Goal: Information Seeking & Learning: Learn about a topic

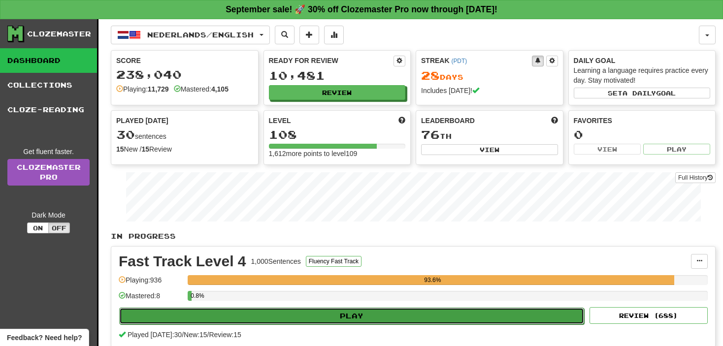
click at [358, 316] on button "Play" at bounding box center [351, 316] width 465 height 17
select select "**"
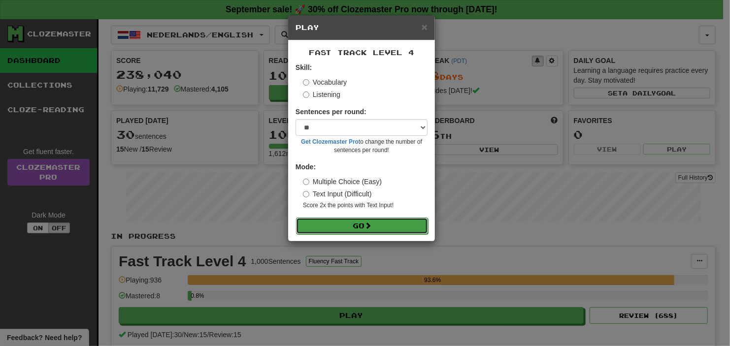
click at [333, 223] on button "Go" at bounding box center [362, 226] width 132 height 17
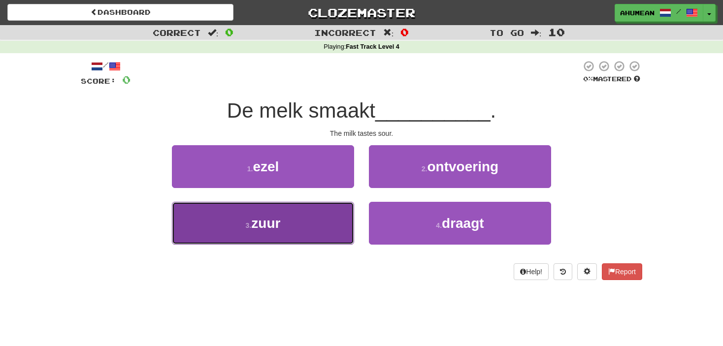
click at [267, 231] on span "zuur" at bounding box center [265, 223] width 29 height 15
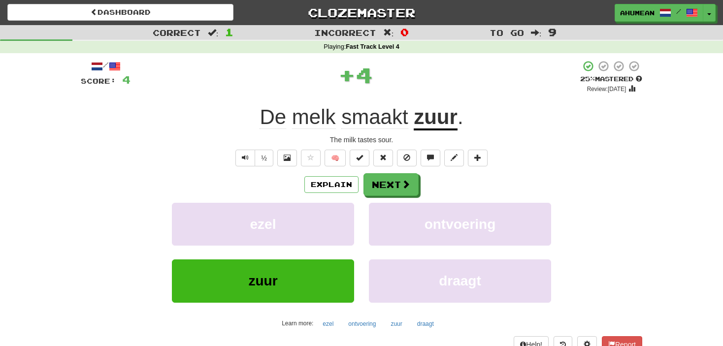
click at [112, 280] on div "zuur draagt" at bounding box center [361, 288] width 591 height 57
click at [396, 183] on button "Next" at bounding box center [391, 185] width 55 height 23
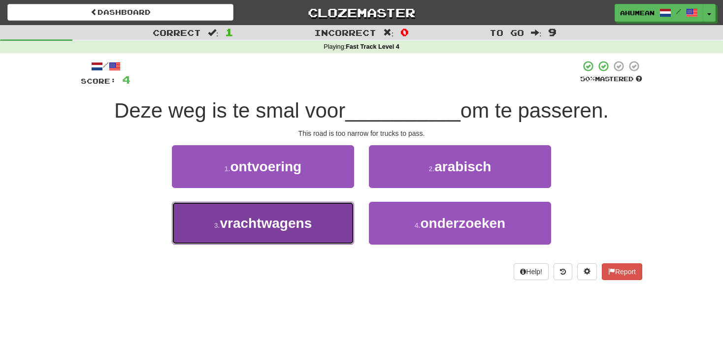
click at [246, 222] on span "vrachtwagens" at bounding box center [266, 223] width 92 height 15
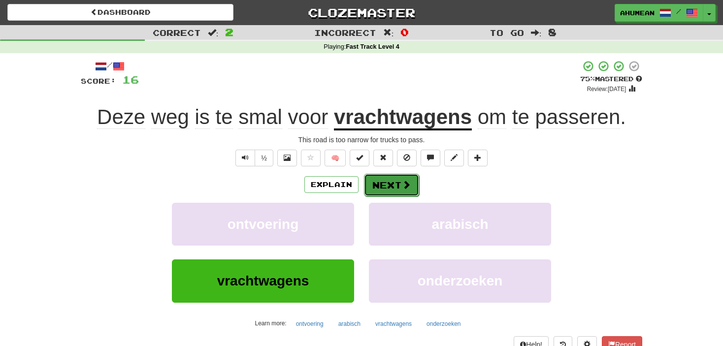
click at [395, 176] on button "Next" at bounding box center [391, 185] width 55 height 23
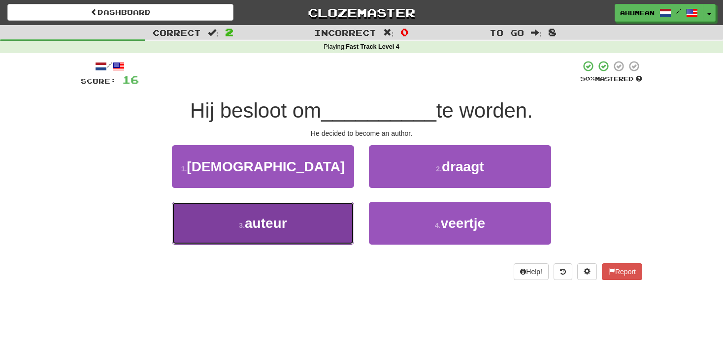
click at [303, 211] on button "3 . auteur" at bounding box center [263, 223] width 182 height 43
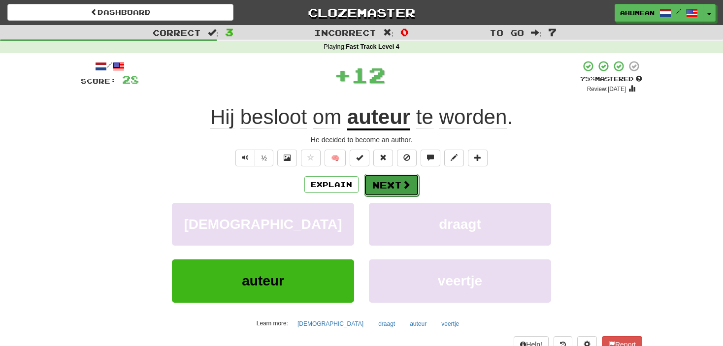
click at [390, 185] on button "Next" at bounding box center [391, 185] width 55 height 23
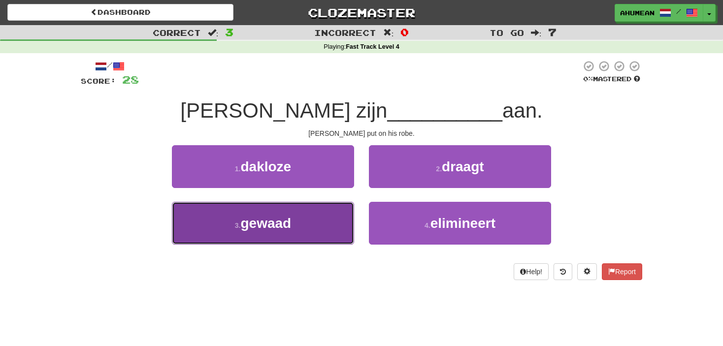
drag, startPoint x: 296, startPoint y: 233, endPoint x: 288, endPoint y: 243, distance: 13.1
click at [288, 243] on button "3 . gewaad" at bounding box center [263, 223] width 182 height 43
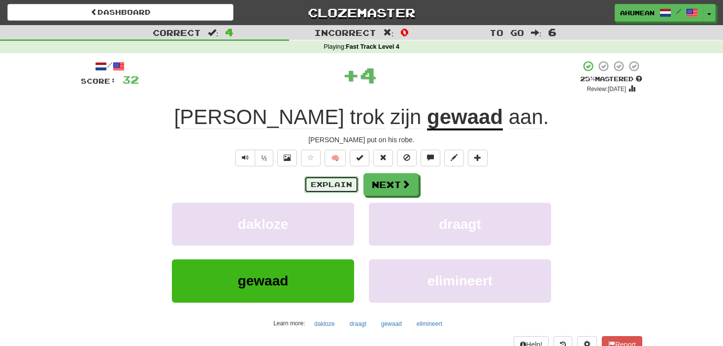
click at [310, 191] on button "Explain" at bounding box center [331, 184] width 54 height 17
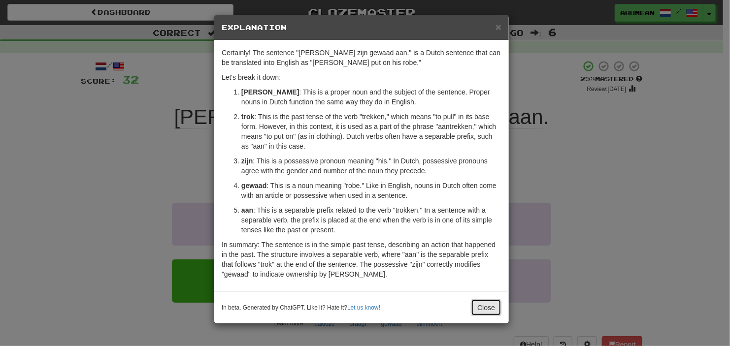
click at [485, 304] on button "Close" at bounding box center [486, 308] width 31 height 17
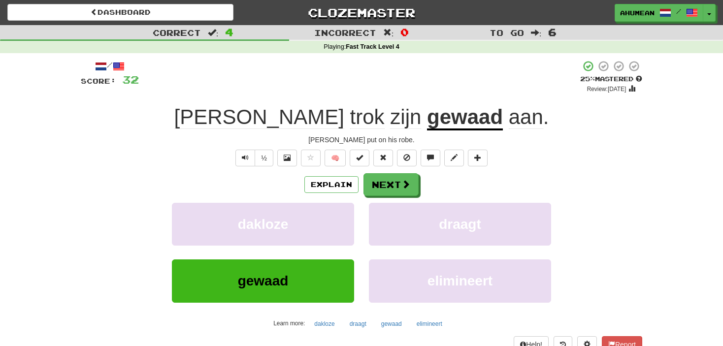
click at [422, 195] on div "Explain Next" at bounding box center [362, 184] width 562 height 23
click at [416, 189] on button "Next" at bounding box center [391, 185] width 55 height 23
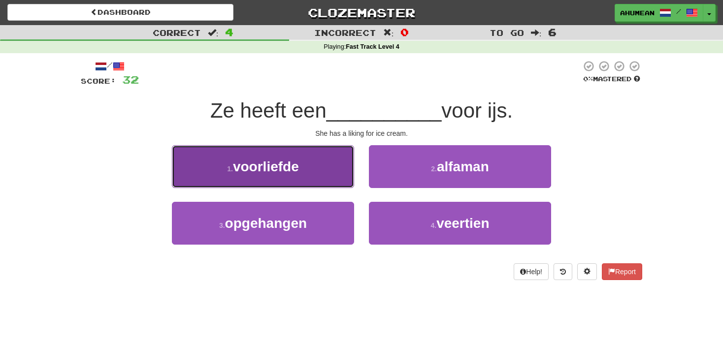
click at [327, 167] on button "1 . voorliefde" at bounding box center [263, 166] width 182 height 43
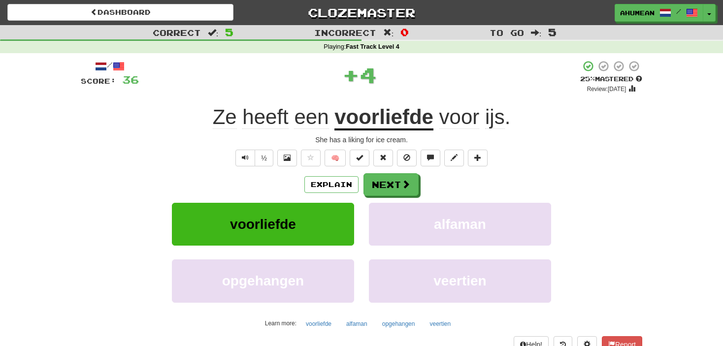
click at [318, 175] on div "Explain Next" at bounding box center [362, 184] width 562 height 23
click at [318, 176] on button "Explain" at bounding box center [331, 184] width 54 height 17
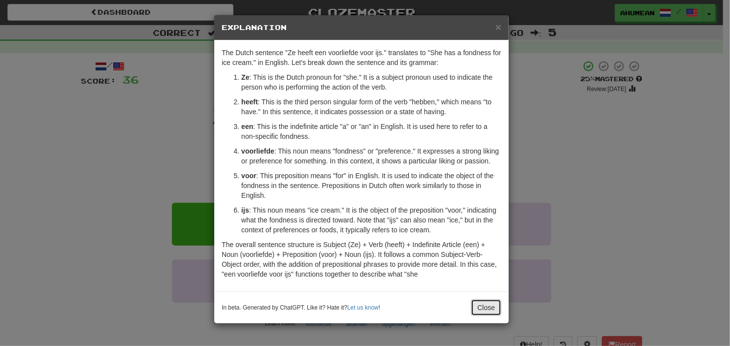
click at [489, 305] on button "Close" at bounding box center [486, 308] width 31 height 17
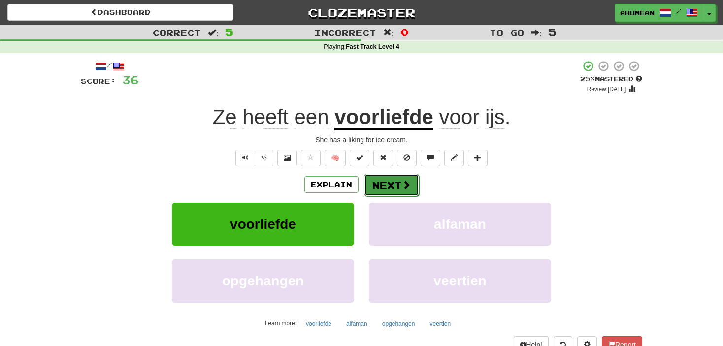
click at [415, 189] on button "Next" at bounding box center [391, 185] width 55 height 23
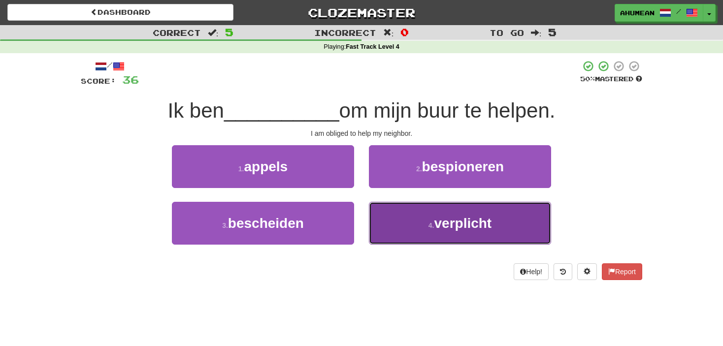
click at [423, 215] on button "4 . verplicht" at bounding box center [460, 223] width 182 height 43
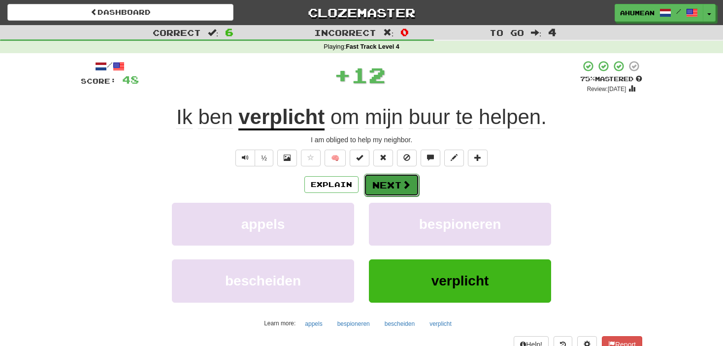
click at [398, 187] on button "Next" at bounding box center [391, 185] width 55 height 23
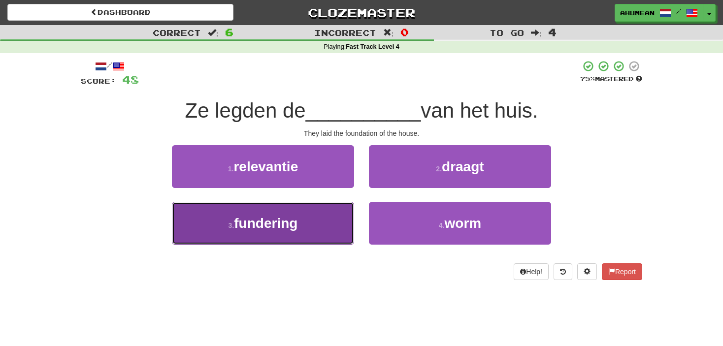
click at [286, 223] on span "fundering" at bounding box center [266, 223] width 64 height 15
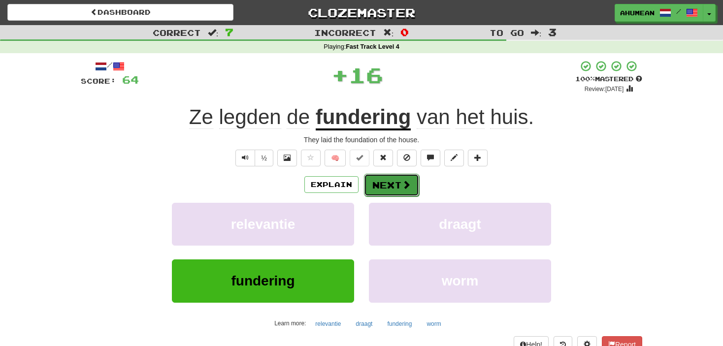
click at [374, 188] on button "Next" at bounding box center [391, 185] width 55 height 23
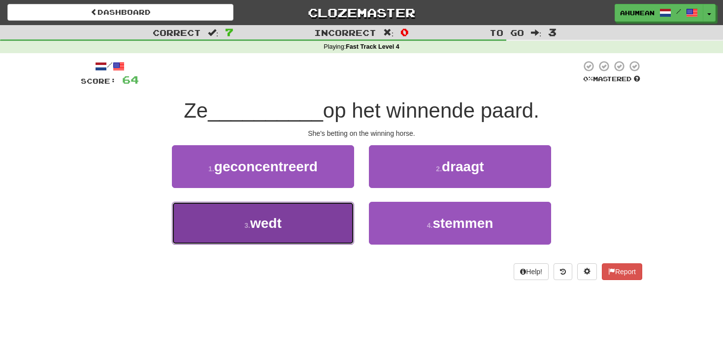
click at [311, 217] on button "3 . wedt" at bounding box center [263, 223] width 182 height 43
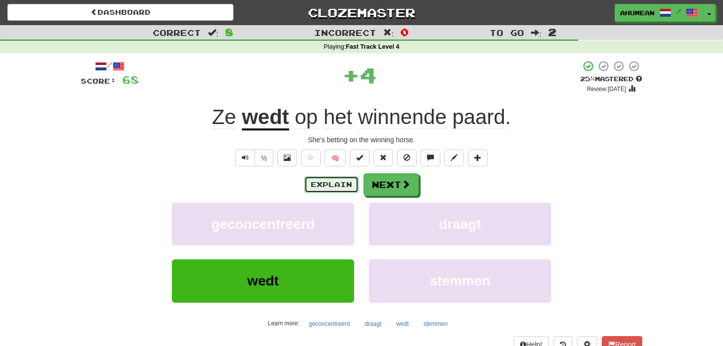
click at [321, 185] on button "Explain" at bounding box center [331, 184] width 54 height 17
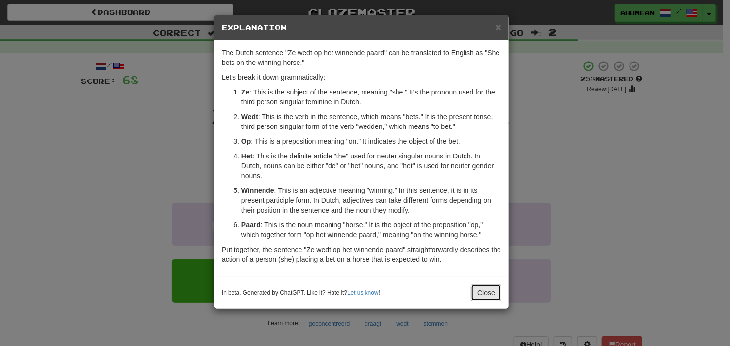
click at [486, 292] on button "Close" at bounding box center [486, 293] width 31 height 17
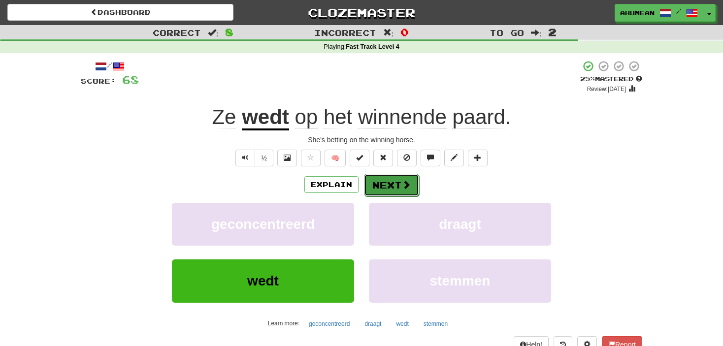
click at [407, 193] on button "Next" at bounding box center [391, 185] width 55 height 23
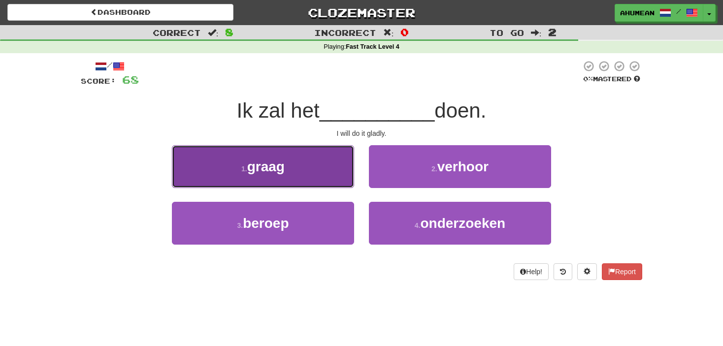
click at [306, 157] on button "1 . graag" at bounding box center [263, 166] width 182 height 43
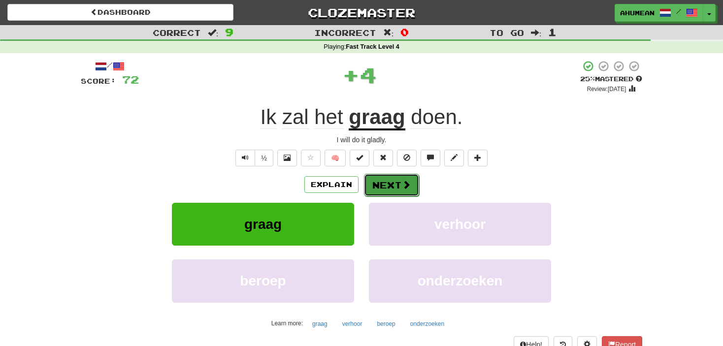
click at [383, 185] on button "Next" at bounding box center [391, 185] width 55 height 23
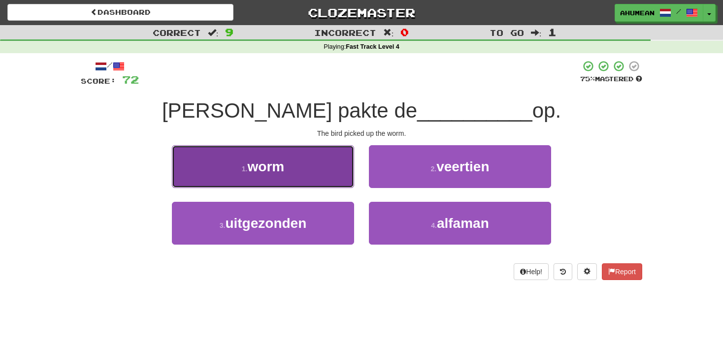
click at [313, 156] on button "1 . worm" at bounding box center [263, 166] width 182 height 43
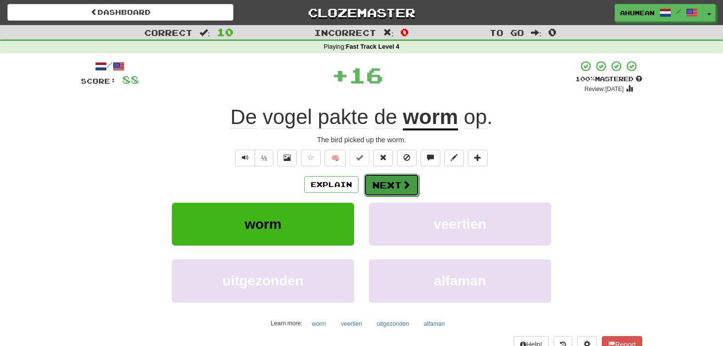
click at [392, 178] on button "Next" at bounding box center [391, 185] width 55 height 23
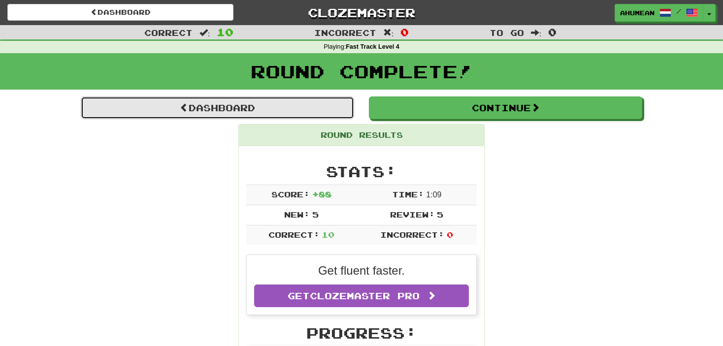
click at [272, 110] on link "Dashboard" at bounding box center [217, 108] width 273 height 23
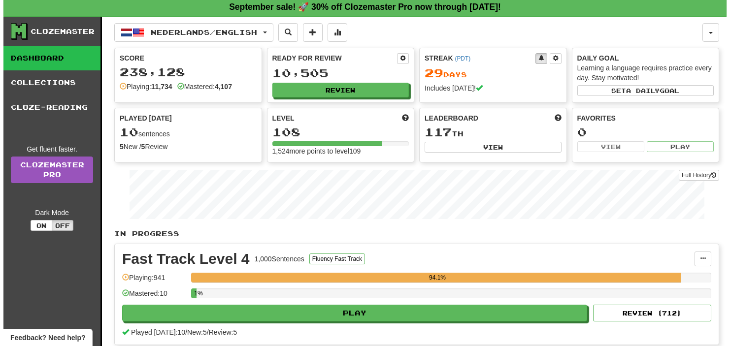
scroll to position [49, 0]
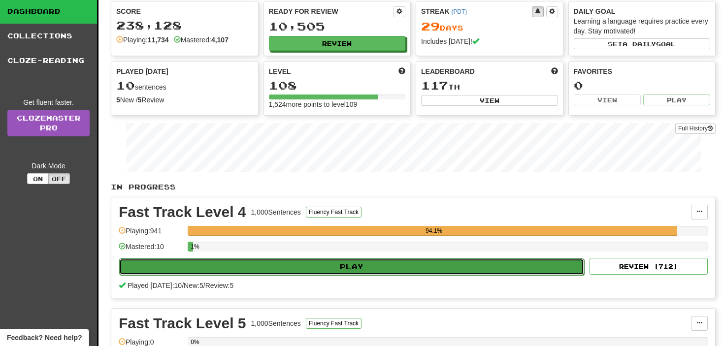
click at [288, 260] on button "Play" at bounding box center [351, 267] width 465 height 17
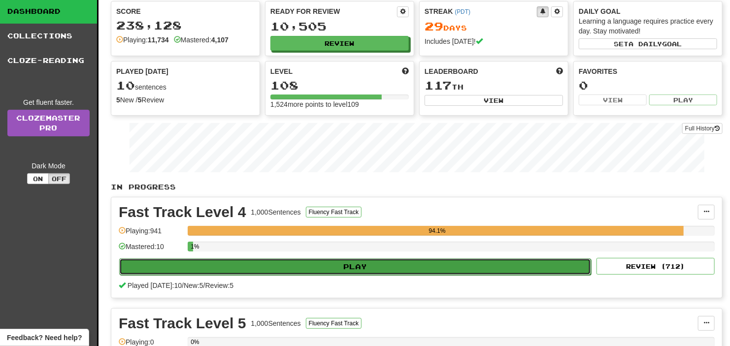
select select "**"
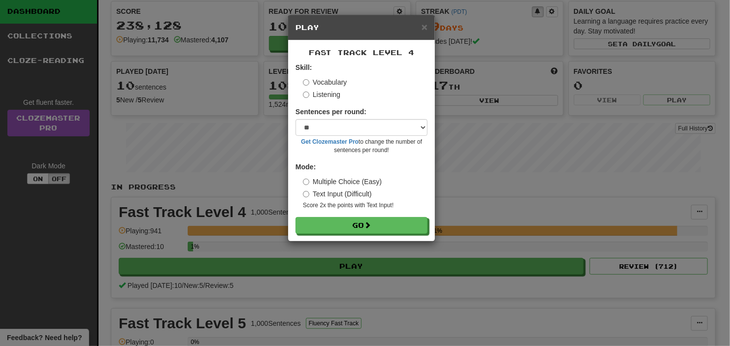
click at [316, 97] on label "Listening" at bounding box center [321, 95] width 37 height 10
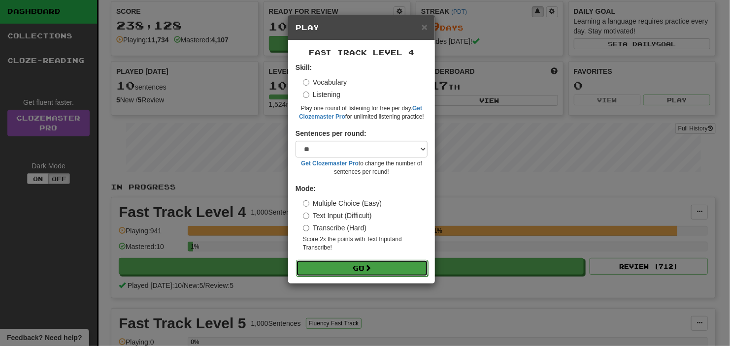
click at [331, 272] on button "Go" at bounding box center [362, 268] width 132 height 17
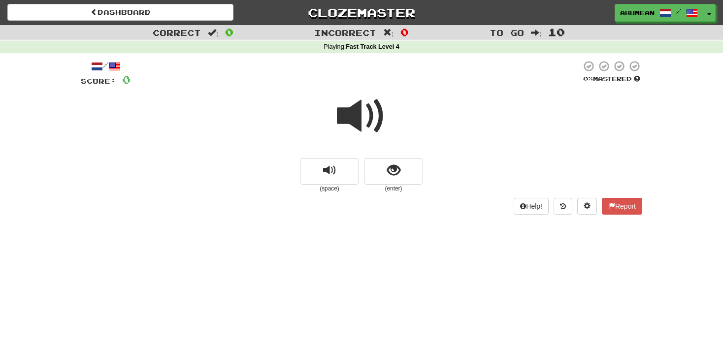
click at [358, 111] on span at bounding box center [361, 116] width 49 height 49
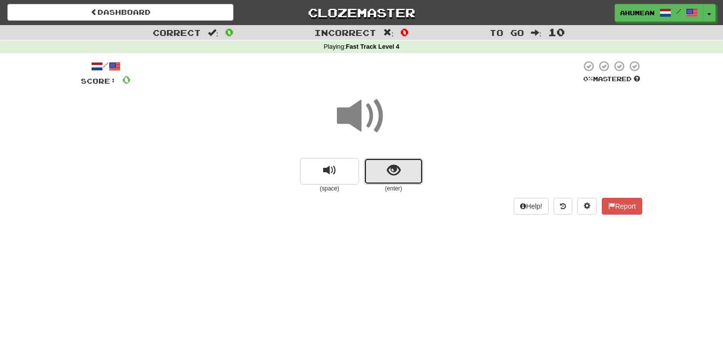
click at [384, 161] on button "show sentence" at bounding box center [393, 171] width 59 height 27
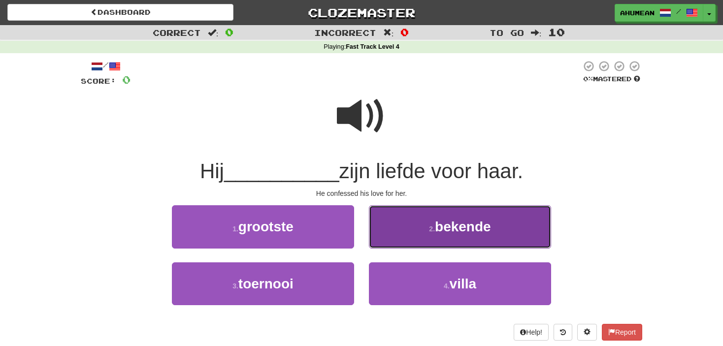
click at [449, 225] on span "bekende" at bounding box center [463, 226] width 56 height 15
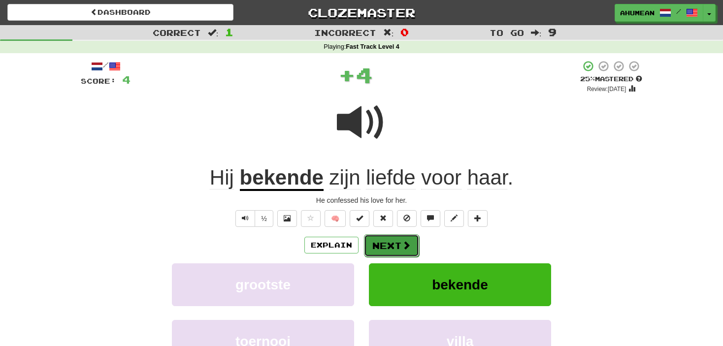
click at [400, 248] on button "Next" at bounding box center [391, 245] width 55 height 23
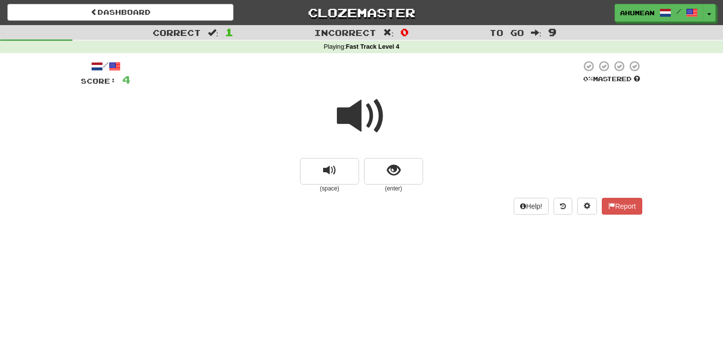
click at [353, 115] on span at bounding box center [361, 116] width 49 height 49
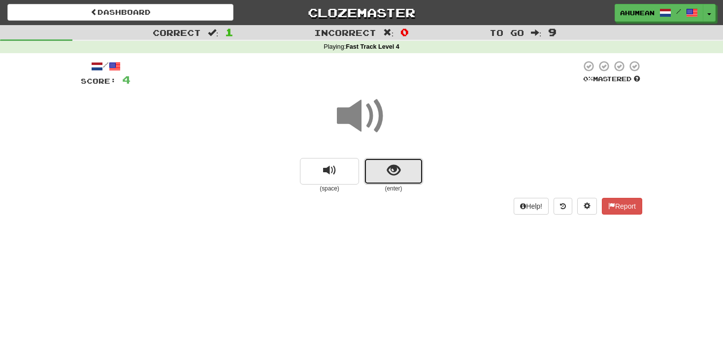
click at [383, 168] on button "show sentence" at bounding box center [393, 171] width 59 height 27
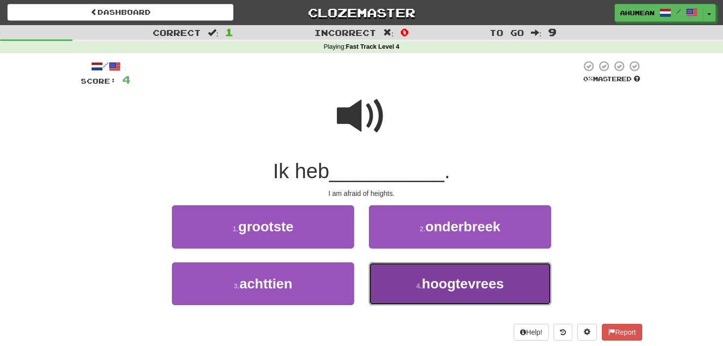
click at [416, 289] on small "4 ." at bounding box center [419, 286] width 6 height 8
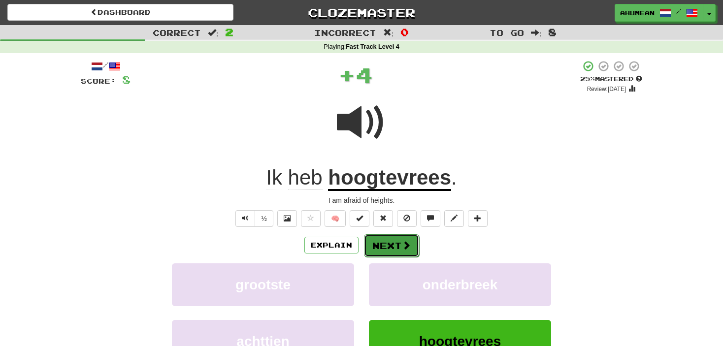
click at [385, 255] on button "Next" at bounding box center [391, 245] width 55 height 23
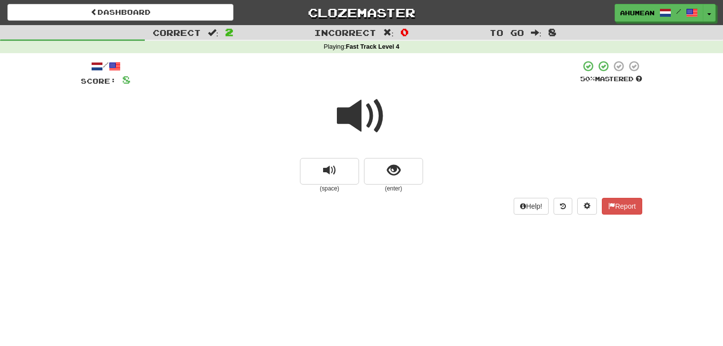
click at [348, 116] on span at bounding box center [361, 116] width 49 height 49
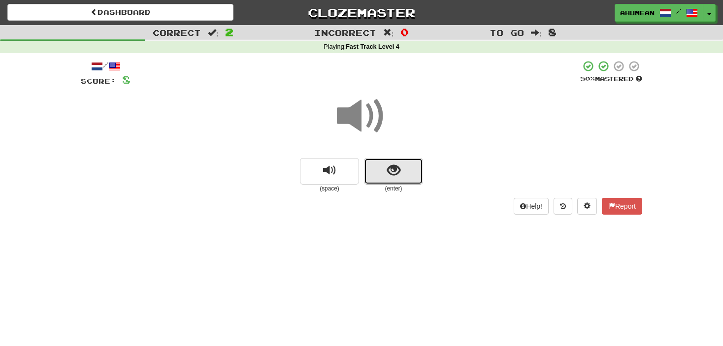
click at [383, 175] on button "show sentence" at bounding box center [393, 171] width 59 height 27
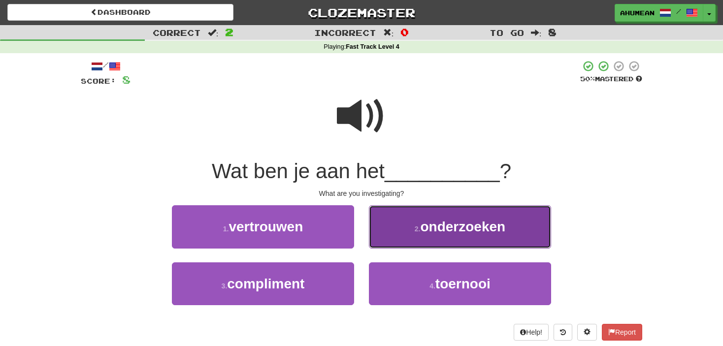
click at [394, 238] on button "2 . onderzoeken" at bounding box center [460, 226] width 182 height 43
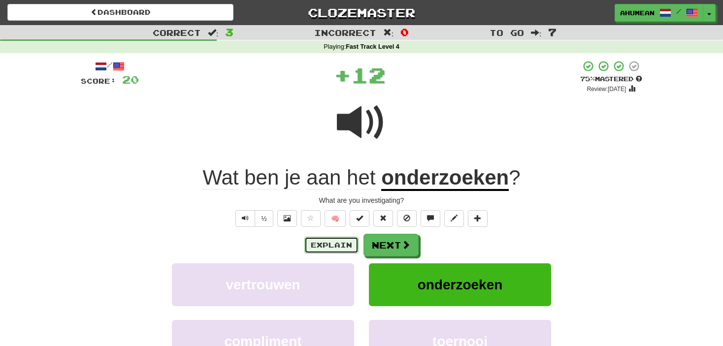
click at [349, 244] on button "Explain" at bounding box center [331, 245] width 54 height 17
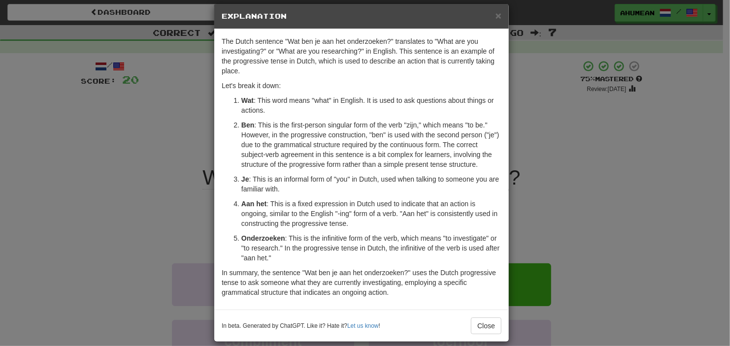
scroll to position [22, 0]
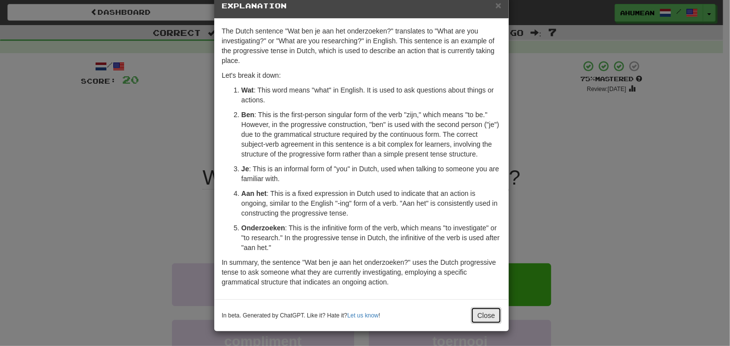
click at [475, 314] on button "Close" at bounding box center [486, 315] width 31 height 17
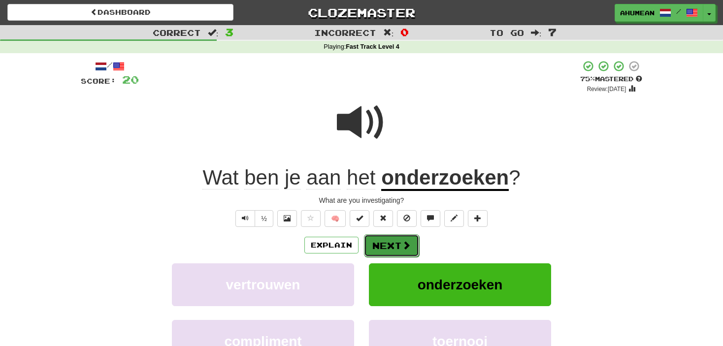
click at [389, 237] on button "Next" at bounding box center [391, 245] width 55 height 23
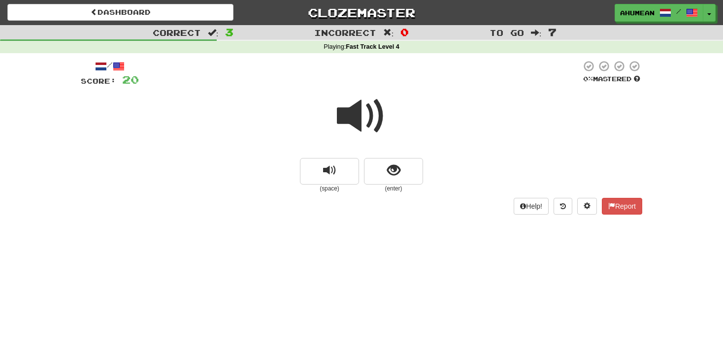
click at [357, 124] on span at bounding box center [361, 116] width 49 height 49
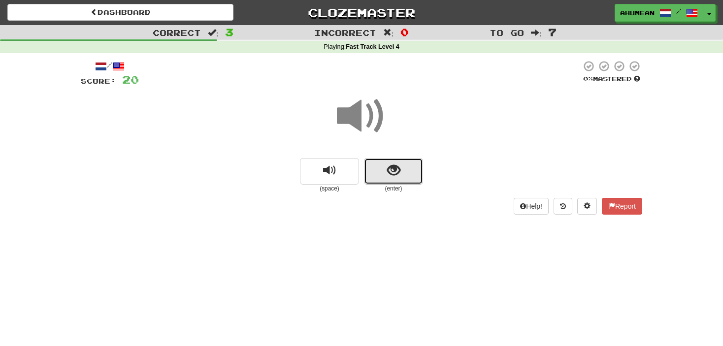
click at [394, 180] on button "show sentence" at bounding box center [393, 171] width 59 height 27
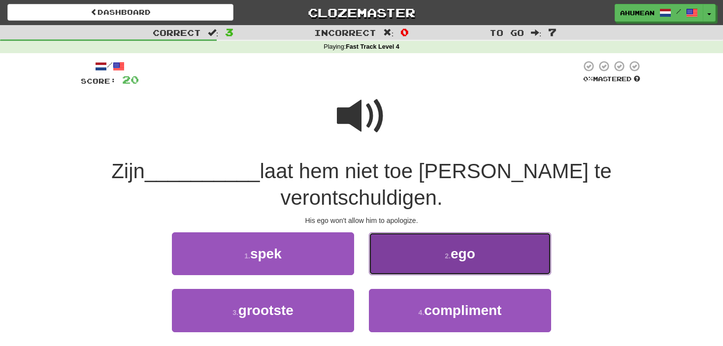
click at [514, 261] on button "2 . ego" at bounding box center [460, 254] width 182 height 43
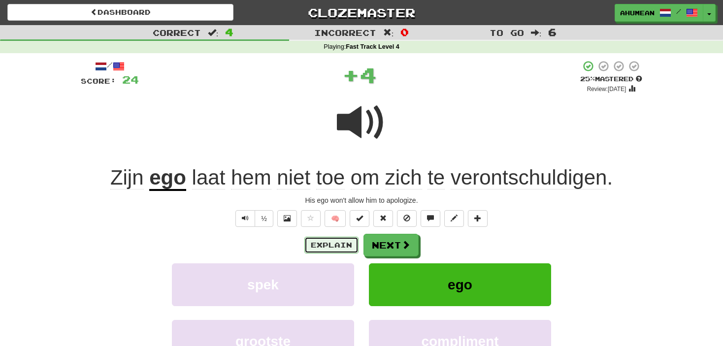
click at [333, 243] on button "Explain" at bounding box center [331, 245] width 54 height 17
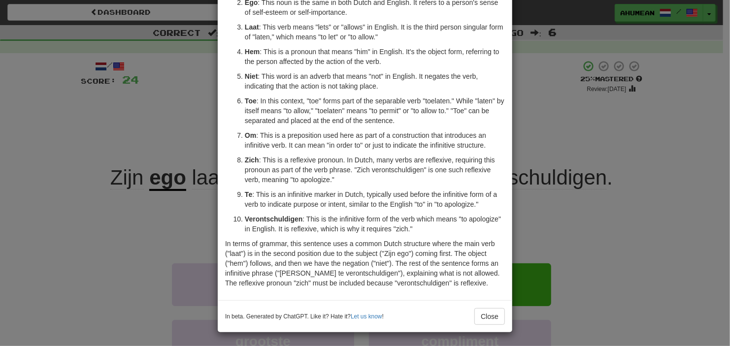
scroll to position [110, 0]
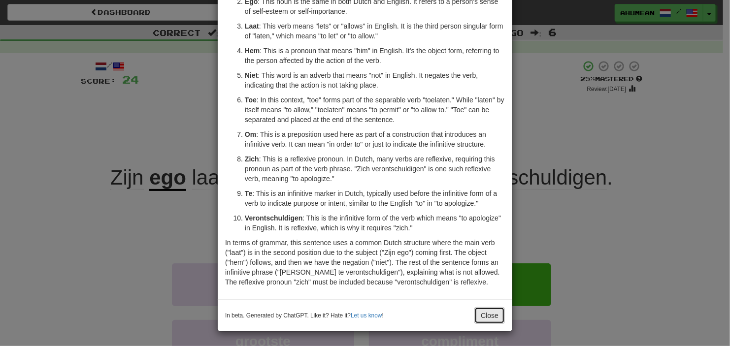
click at [489, 308] on button "Close" at bounding box center [489, 315] width 31 height 17
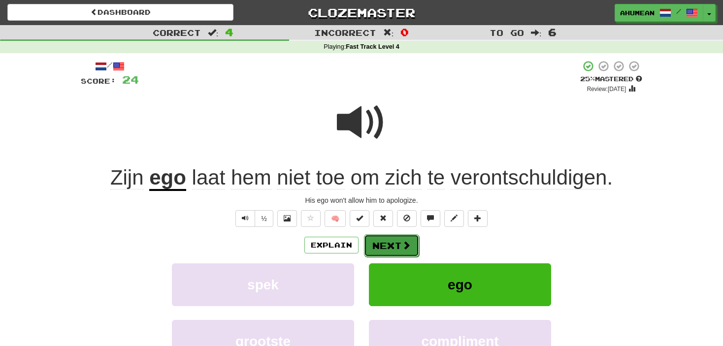
click at [413, 242] on button "Next" at bounding box center [391, 245] width 55 height 23
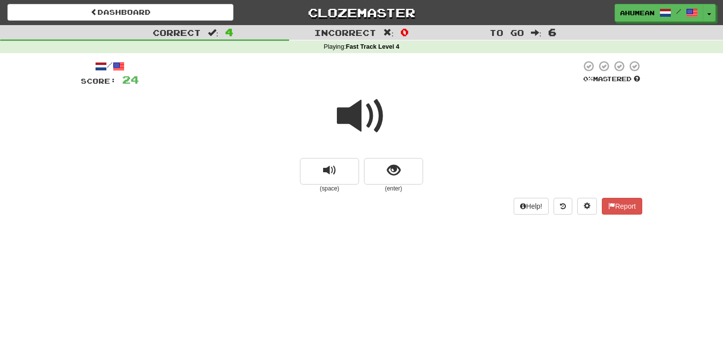
click at [344, 120] on span at bounding box center [361, 116] width 49 height 49
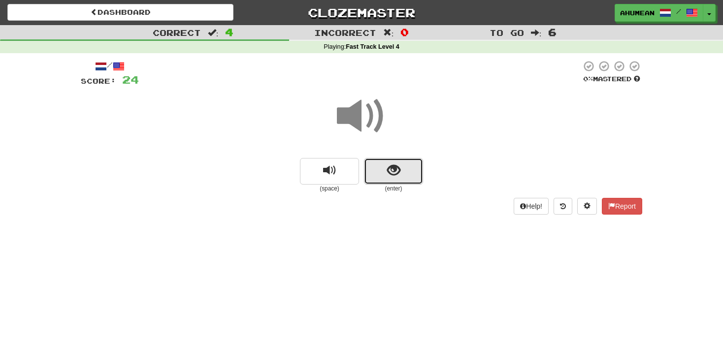
click at [379, 166] on button "show sentence" at bounding box center [393, 171] width 59 height 27
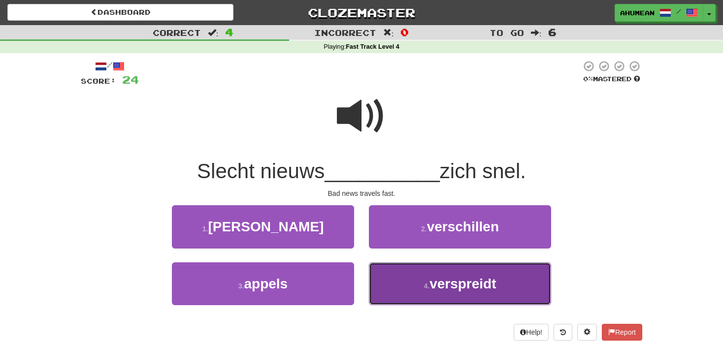
click at [444, 298] on button "4 . verspreidt" at bounding box center [460, 284] width 182 height 43
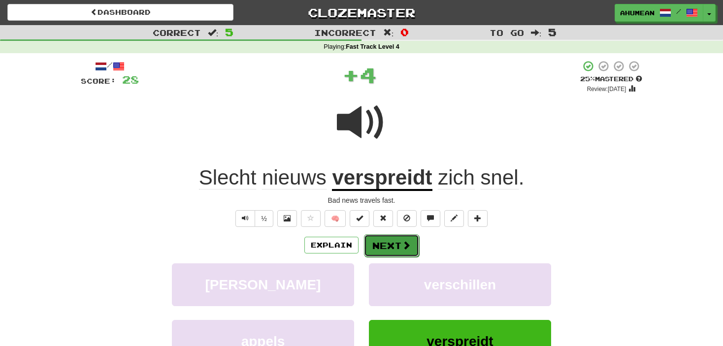
click at [407, 253] on button "Next" at bounding box center [391, 245] width 55 height 23
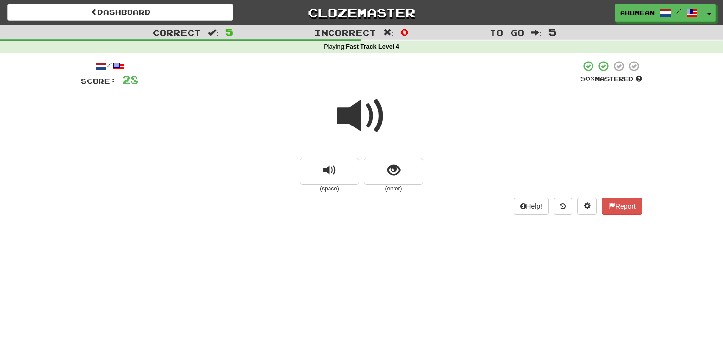
click at [346, 120] on span at bounding box center [361, 116] width 49 height 49
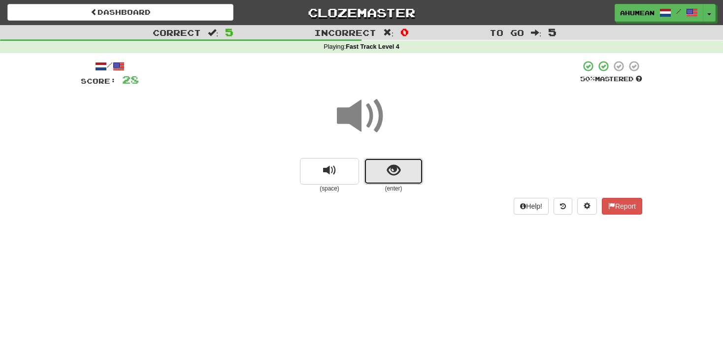
click at [378, 162] on button "show sentence" at bounding box center [393, 171] width 59 height 27
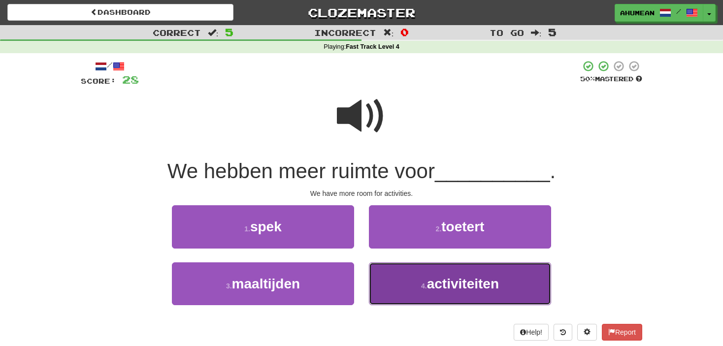
click at [426, 283] on small "4 ." at bounding box center [424, 286] width 6 height 8
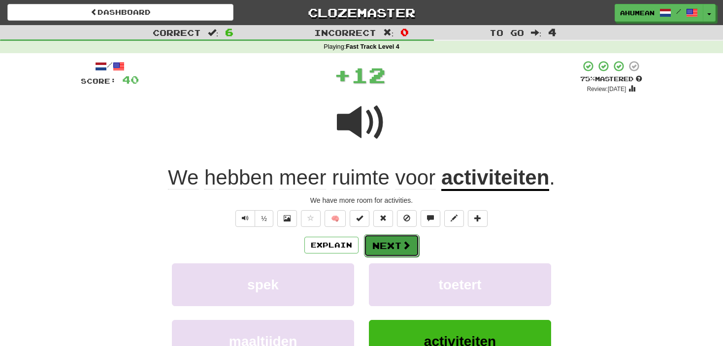
click at [413, 256] on button "Next" at bounding box center [391, 245] width 55 height 23
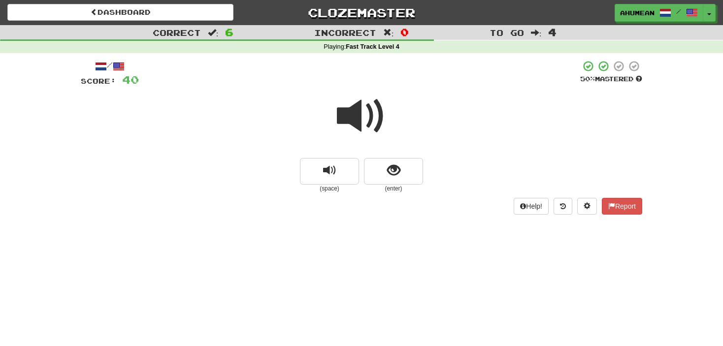
click at [359, 129] on span at bounding box center [361, 116] width 49 height 49
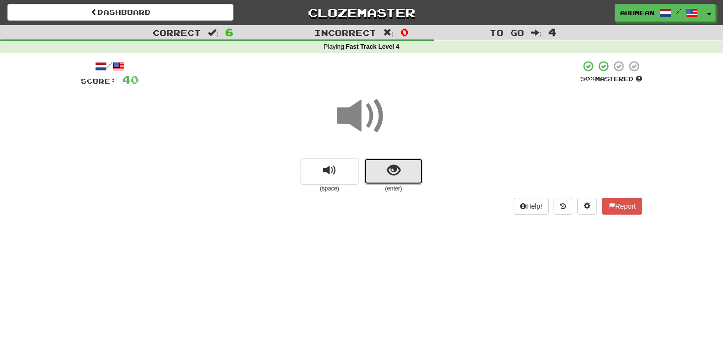
click at [403, 176] on button "show sentence" at bounding box center [393, 171] width 59 height 27
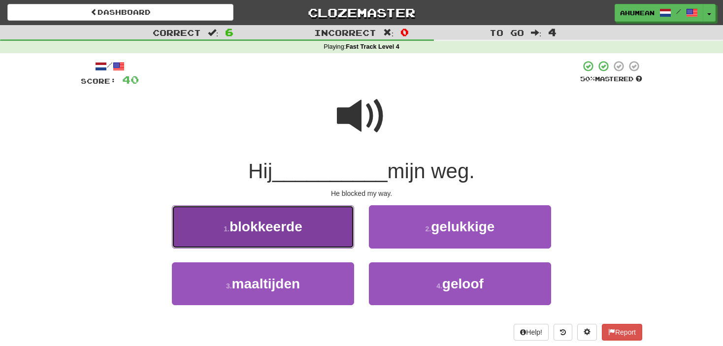
click at [329, 226] on button "1 . blokkeerde" at bounding box center [263, 226] width 182 height 43
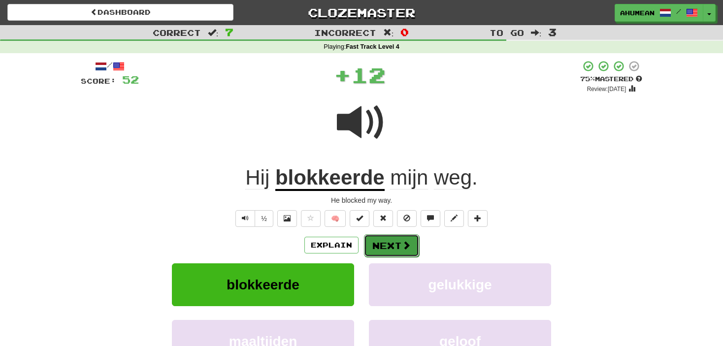
click at [389, 240] on button "Next" at bounding box center [391, 245] width 55 height 23
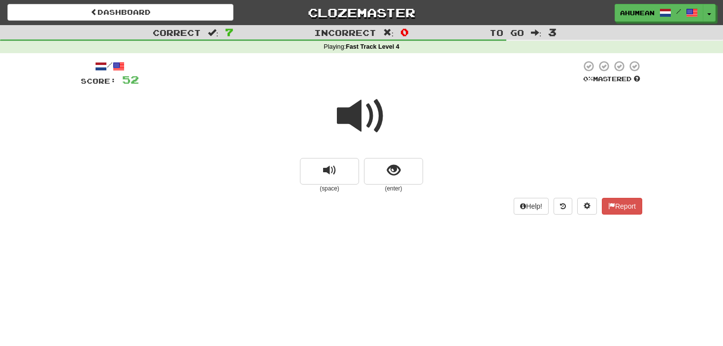
click at [342, 118] on span at bounding box center [361, 116] width 49 height 49
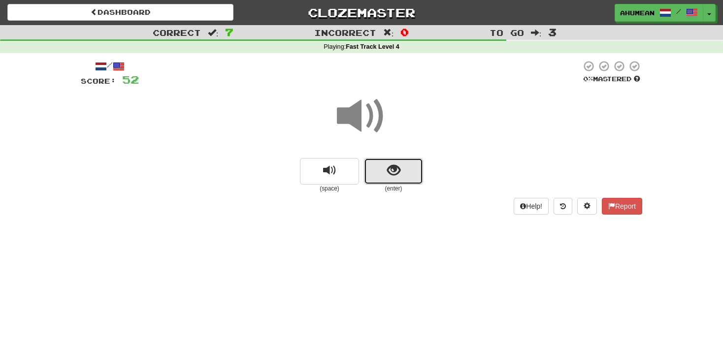
click at [386, 162] on button "show sentence" at bounding box center [393, 171] width 59 height 27
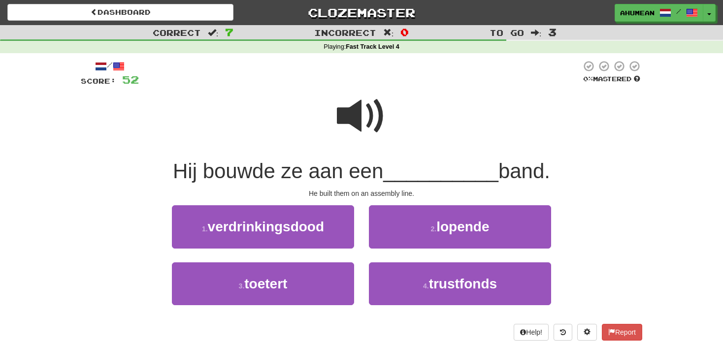
click at [353, 129] on span at bounding box center [361, 116] width 49 height 49
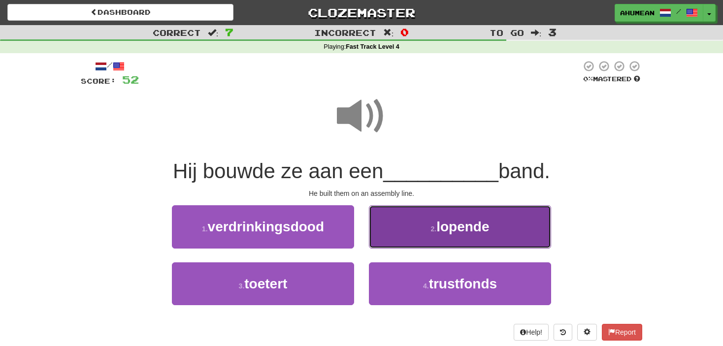
click at [431, 224] on button "2 . lopende" at bounding box center [460, 226] width 182 height 43
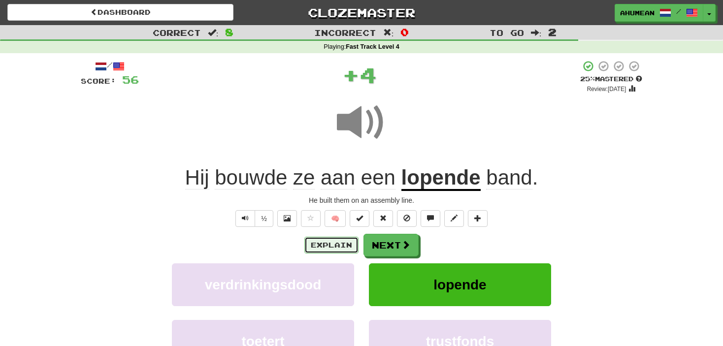
click at [340, 240] on button "Explain" at bounding box center [331, 245] width 54 height 17
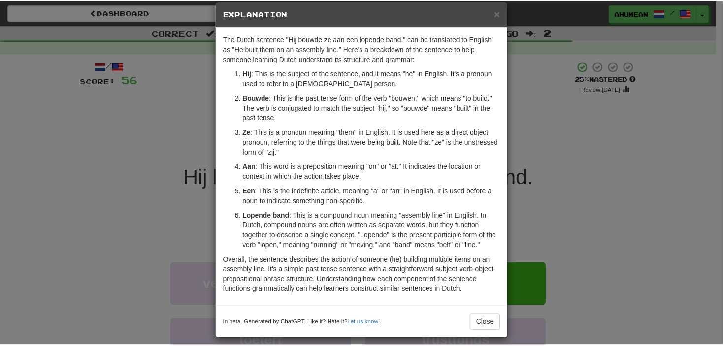
scroll to position [22, 0]
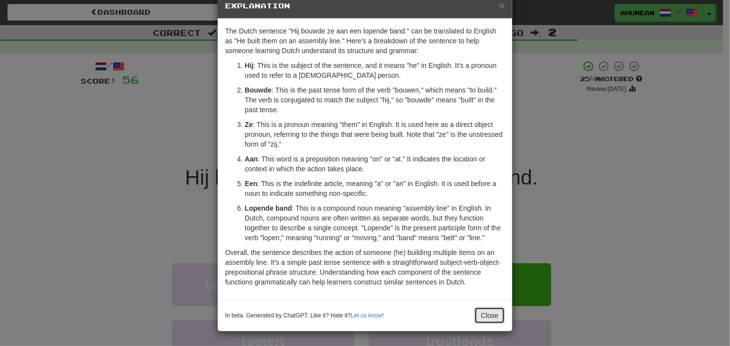
click at [489, 314] on button "Close" at bounding box center [489, 315] width 31 height 17
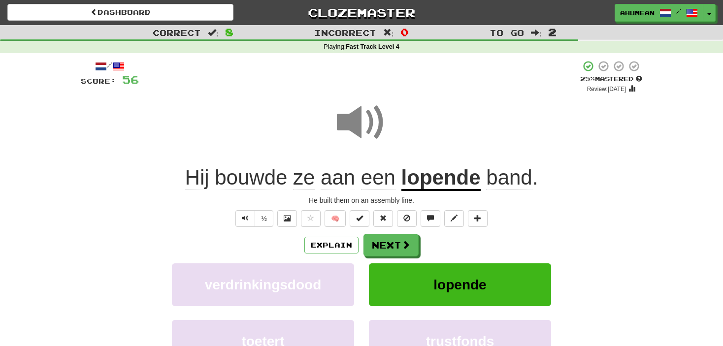
click at [419, 241] on div "Explain Next" at bounding box center [362, 245] width 562 height 23
click at [397, 243] on button "Next" at bounding box center [391, 245] width 55 height 23
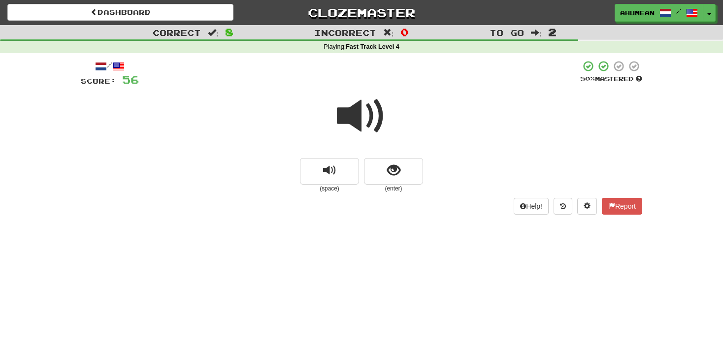
click at [365, 121] on span at bounding box center [361, 116] width 49 height 49
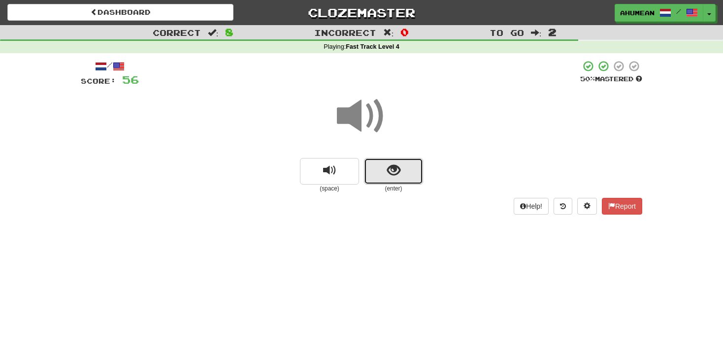
click at [386, 166] on button "show sentence" at bounding box center [393, 171] width 59 height 27
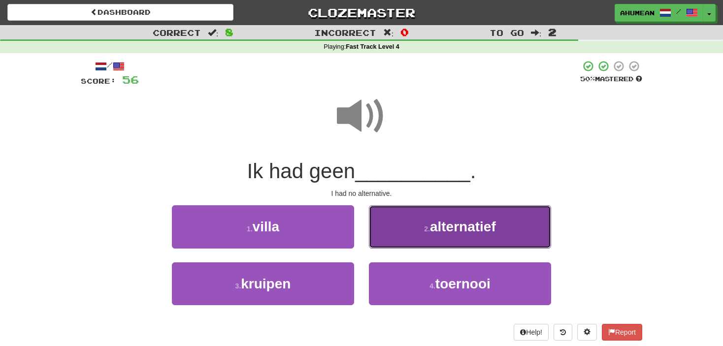
click at [428, 241] on button "2 . alternatief" at bounding box center [460, 226] width 182 height 43
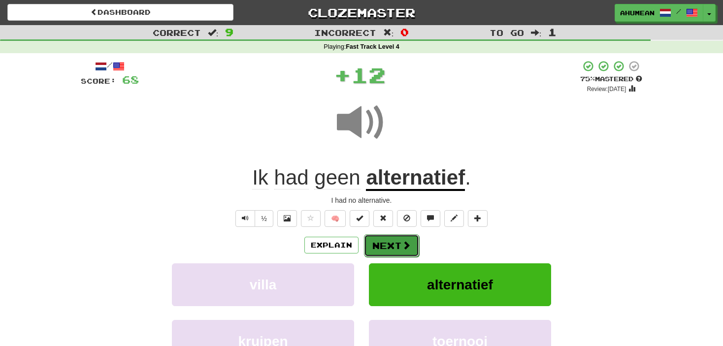
click at [390, 240] on button "Next" at bounding box center [391, 245] width 55 height 23
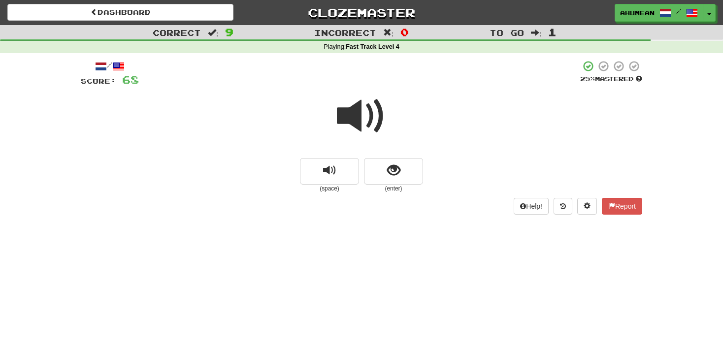
click at [347, 114] on span at bounding box center [361, 116] width 49 height 49
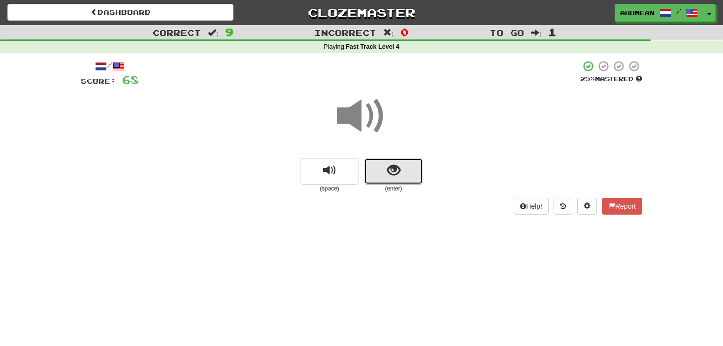
click at [380, 162] on button "show sentence" at bounding box center [393, 171] width 59 height 27
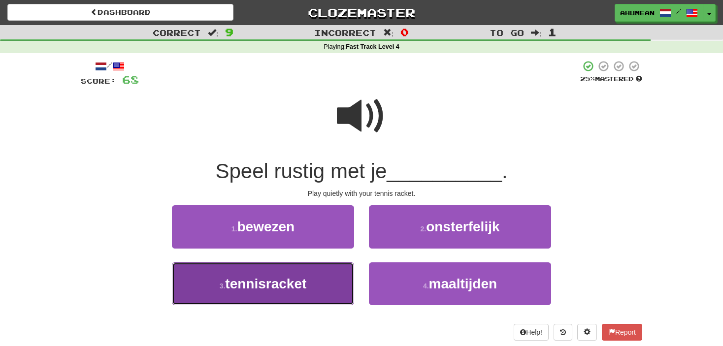
click at [250, 291] on button "3 . tennisracket" at bounding box center [263, 284] width 182 height 43
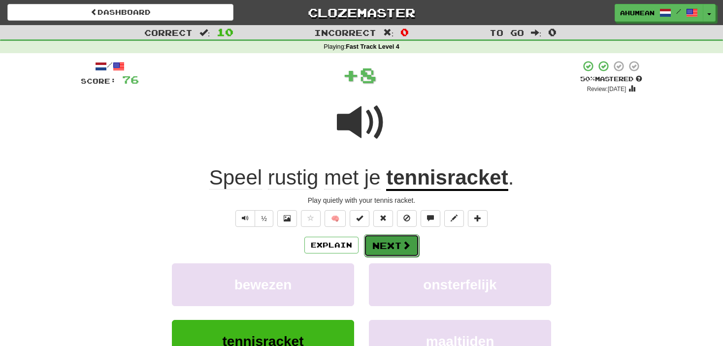
click at [378, 253] on button "Next" at bounding box center [391, 245] width 55 height 23
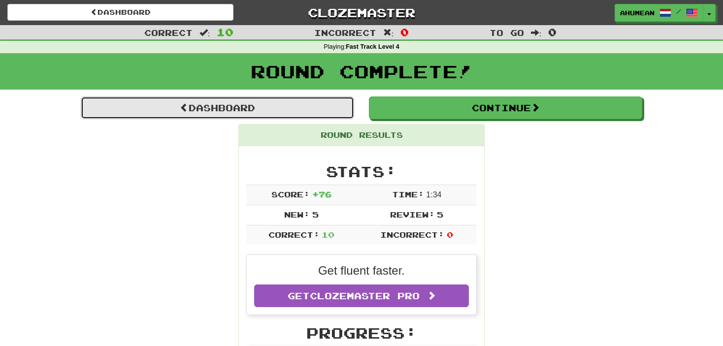
click at [226, 113] on link "Dashboard" at bounding box center [217, 108] width 273 height 23
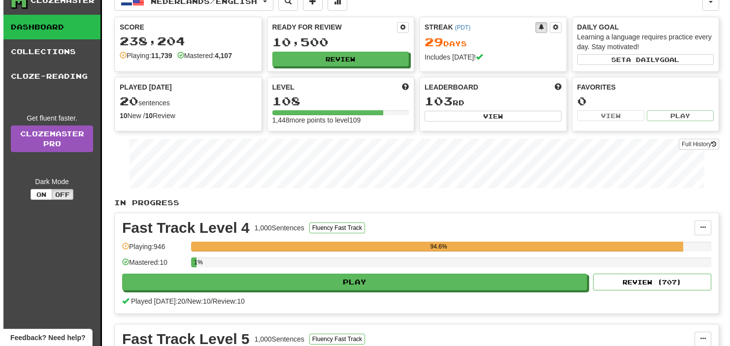
scroll to position [49, 0]
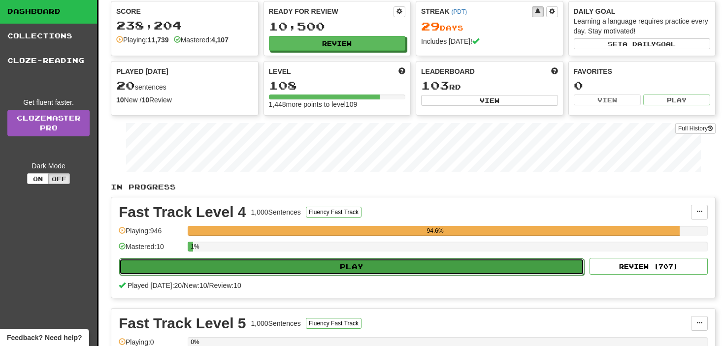
click at [344, 260] on button "Play" at bounding box center [351, 267] width 465 height 17
select select "**"
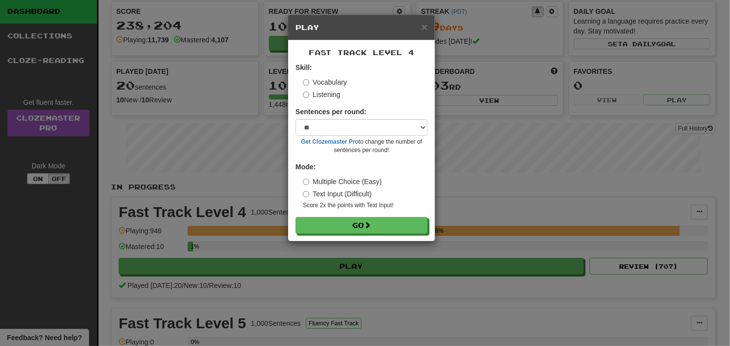
click at [315, 92] on label "Listening" at bounding box center [321, 95] width 37 height 10
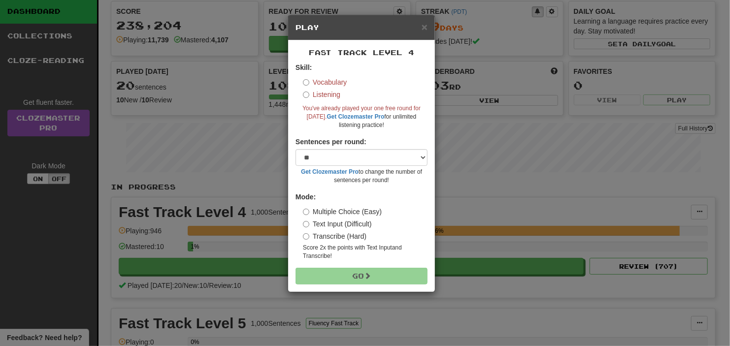
click at [313, 85] on label "Vocabulary" at bounding box center [325, 82] width 44 height 10
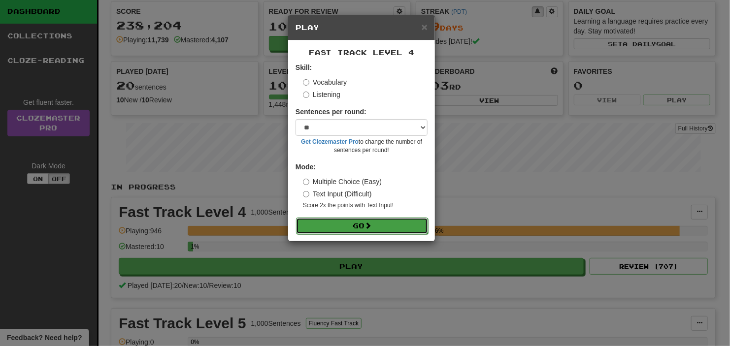
click at [339, 228] on button "Go" at bounding box center [362, 226] width 132 height 17
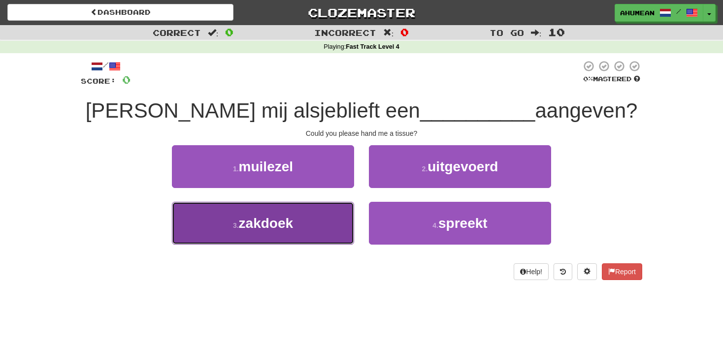
click at [331, 233] on button "3 . zakdoek" at bounding box center [263, 223] width 182 height 43
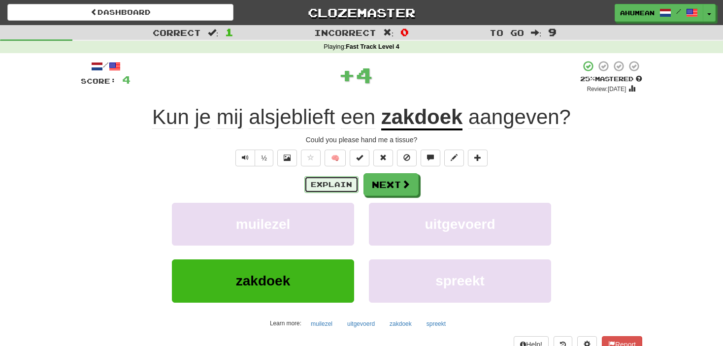
click at [344, 187] on button "Explain" at bounding box center [331, 184] width 54 height 17
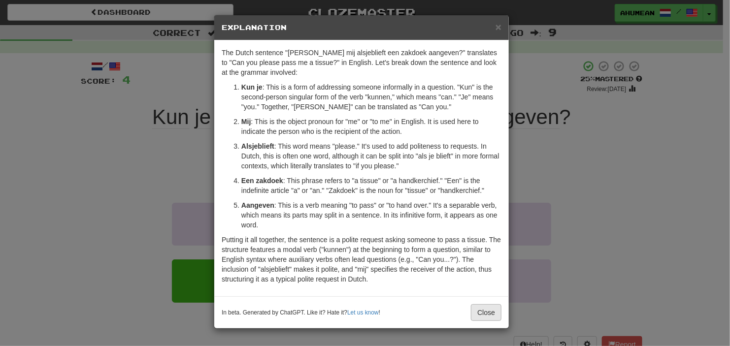
click at [488, 294] on div "The Dutch sentence "[PERSON_NAME] mij alsjeblieft een zakdoek aangeven?" transl…" at bounding box center [361, 168] width 295 height 256
click at [478, 311] on button "Close" at bounding box center [486, 312] width 31 height 17
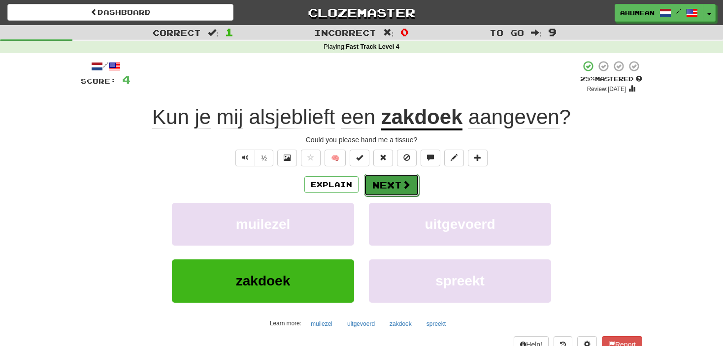
click at [386, 185] on button "Next" at bounding box center [391, 185] width 55 height 23
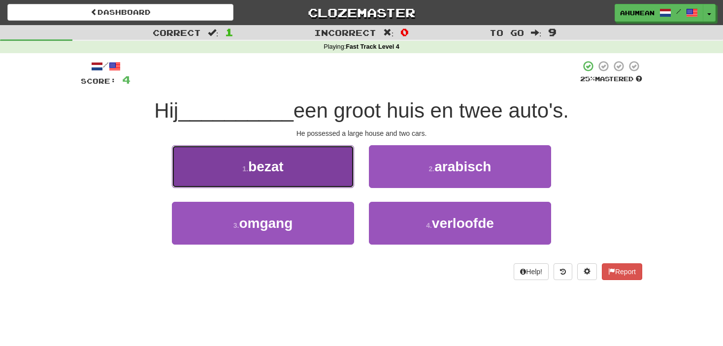
click at [281, 175] on button "1 . bezat" at bounding box center [263, 166] width 182 height 43
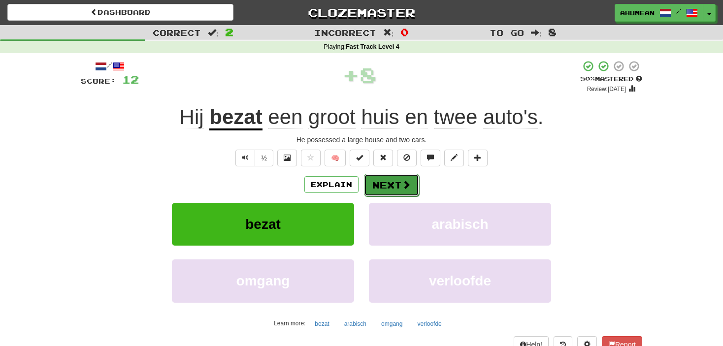
click at [376, 188] on button "Next" at bounding box center [391, 185] width 55 height 23
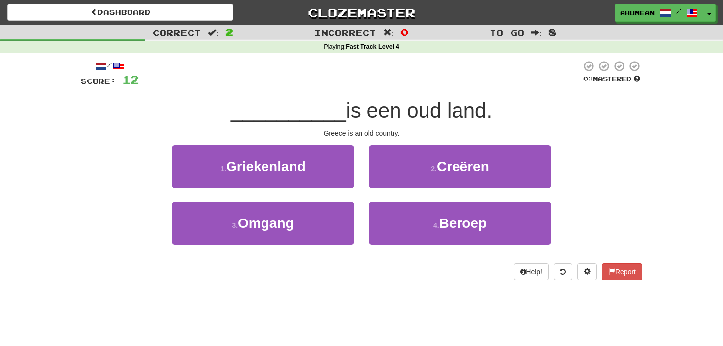
click at [376, 188] on button "2 . Creëren" at bounding box center [460, 166] width 182 height 43
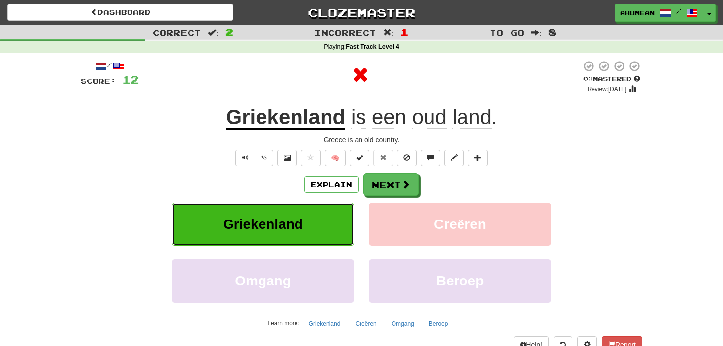
click at [295, 209] on button "Griekenland" at bounding box center [263, 224] width 182 height 43
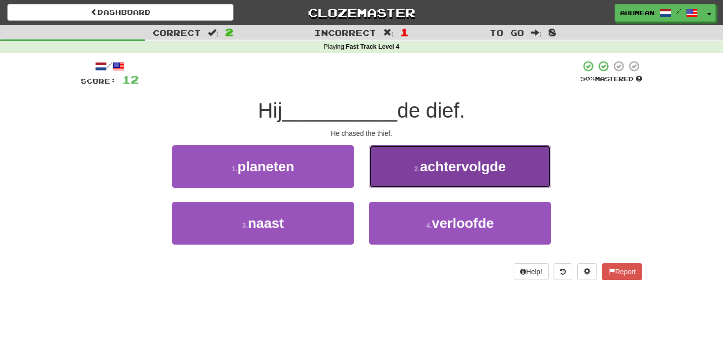
click at [426, 182] on button "2 . achtervolgde" at bounding box center [460, 166] width 182 height 43
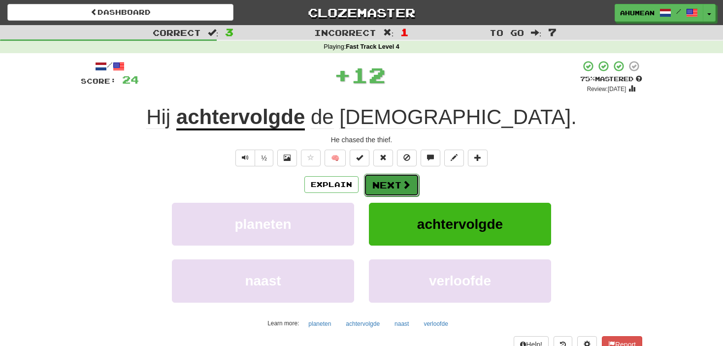
click at [396, 190] on button "Next" at bounding box center [391, 185] width 55 height 23
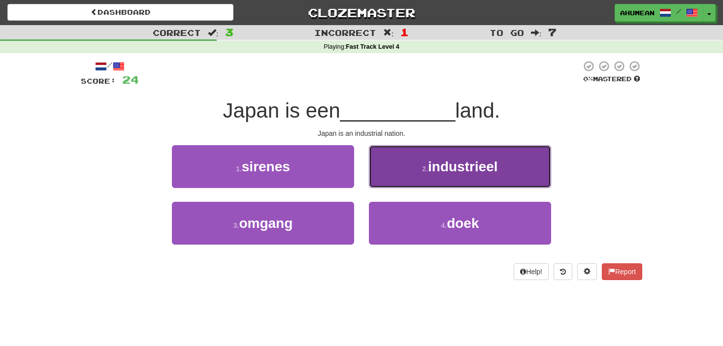
click at [407, 177] on button "2 . industrieel" at bounding box center [460, 166] width 182 height 43
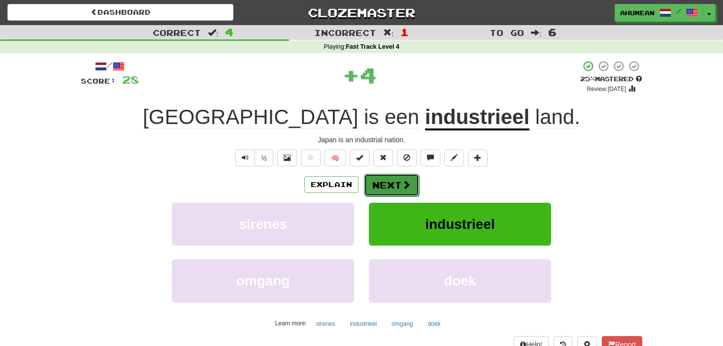
click at [387, 185] on button "Next" at bounding box center [391, 185] width 55 height 23
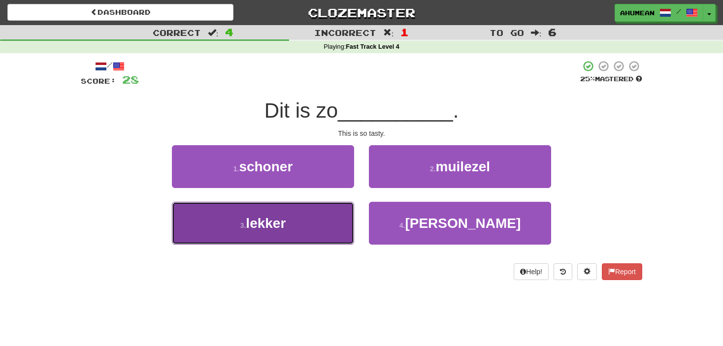
click at [287, 228] on button "3 . lekker" at bounding box center [263, 223] width 182 height 43
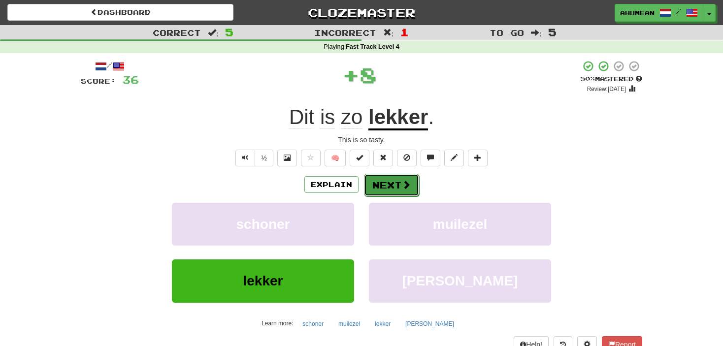
click at [391, 181] on button "Next" at bounding box center [391, 185] width 55 height 23
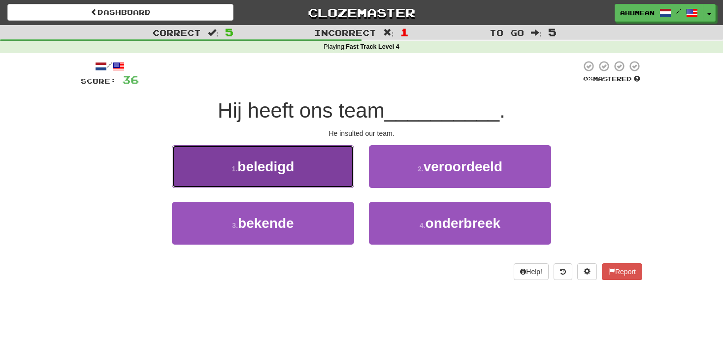
click at [318, 179] on button "1 . beledigd" at bounding box center [263, 166] width 182 height 43
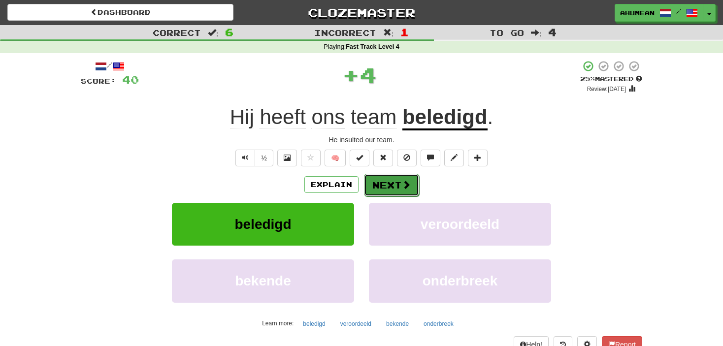
click at [383, 193] on button "Next" at bounding box center [391, 185] width 55 height 23
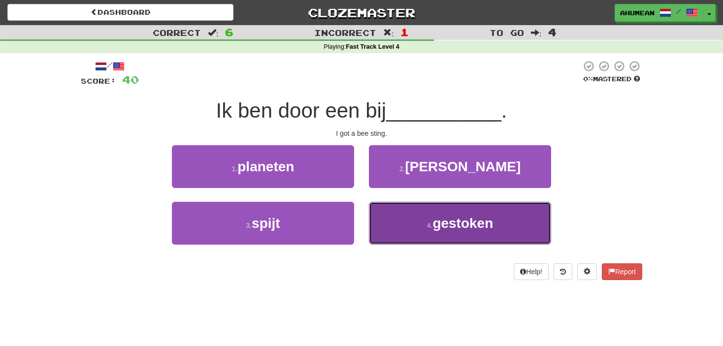
click at [388, 225] on button "4 . gestoken" at bounding box center [460, 223] width 182 height 43
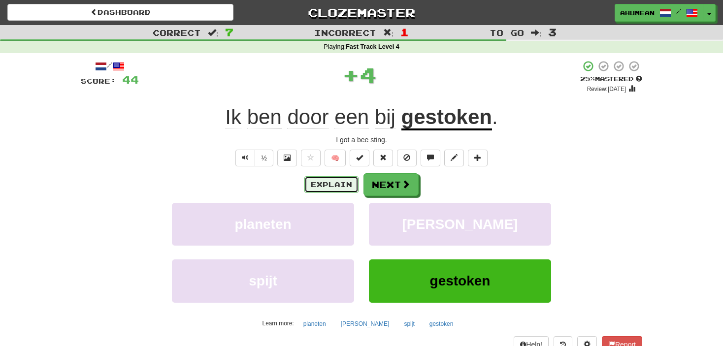
click at [326, 188] on button "Explain" at bounding box center [331, 184] width 54 height 17
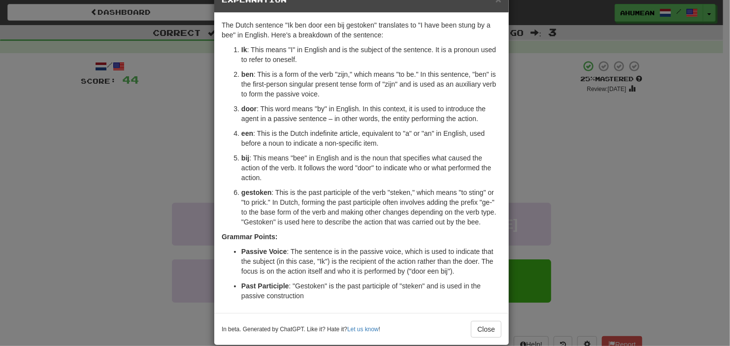
scroll to position [41, 0]
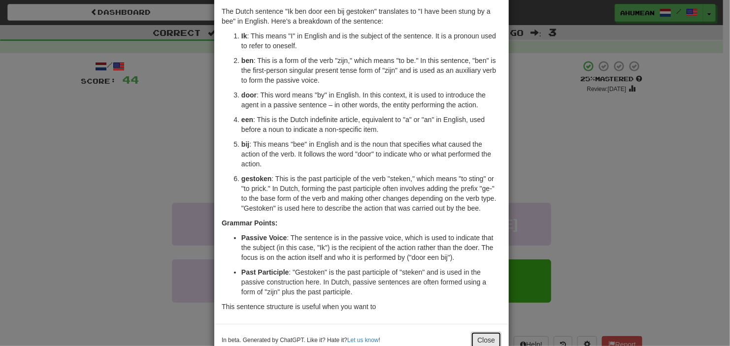
click at [479, 336] on button "Close" at bounding box center [486, 340] width 31 height 17
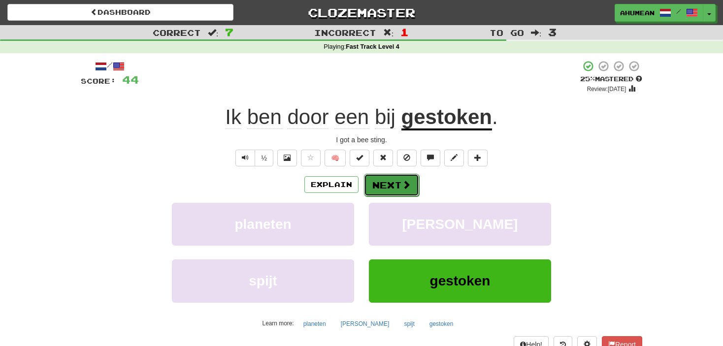
click at [411, 185] on button "Next" at bounding box center [391, 185] width 55 height 23
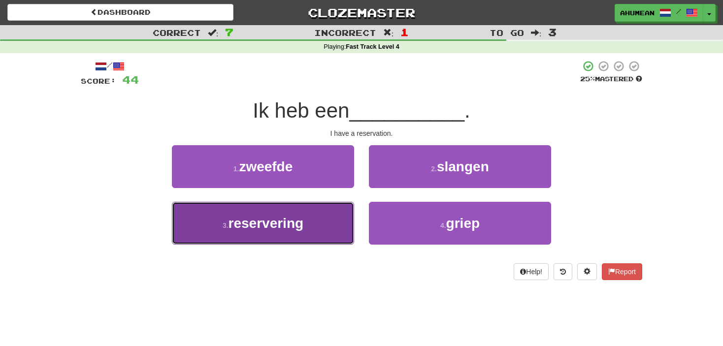
click at [297, 233] on button "3 . reservering" at bounding box center [263, 223] width 182 height 43
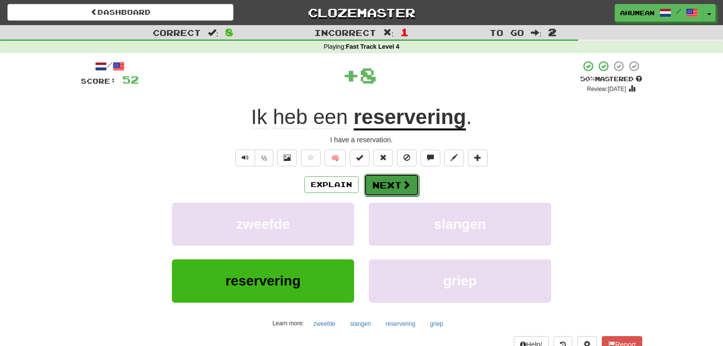
click at [370, 188] on button "Next" at bounding box center [391, 185] width 55 height 23
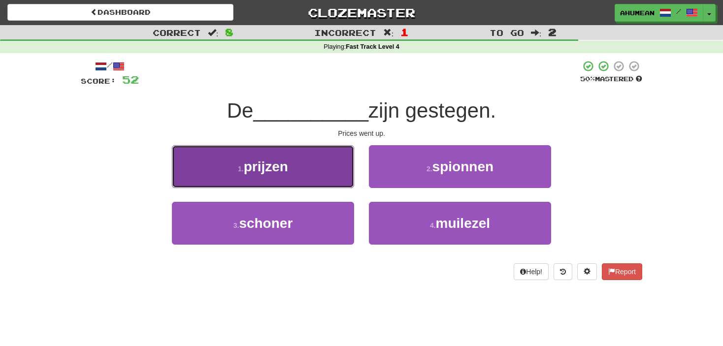
click at [315, 169] on button "1 . prijzen" at bounding box center [263, 166] width 182 height 43
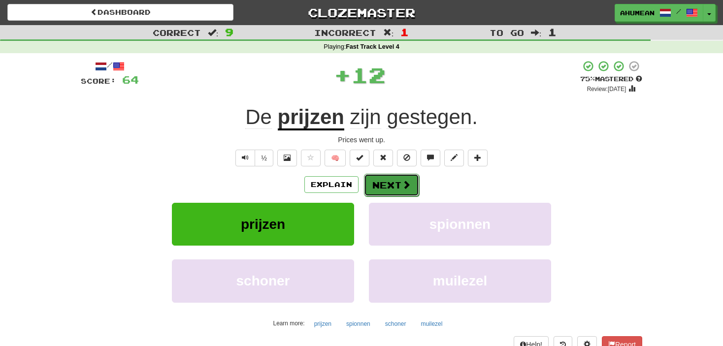
click at [390, 185] on button "Next" at bounding box center [391, 185] width 55 height 23
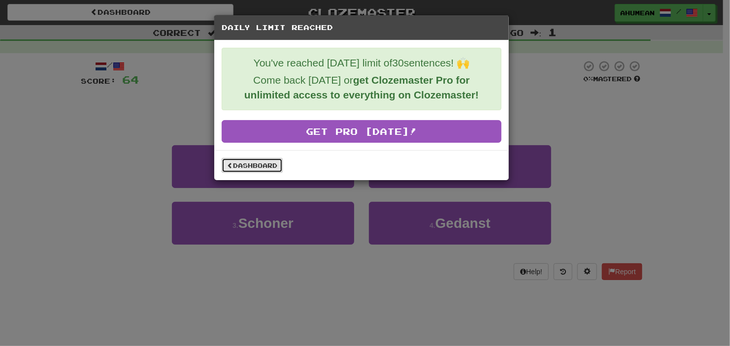
click at [281, 167] on link "Dashboard" at bounding box center [252, 165] width 61 height 15
